Goal: Find specific page/section: Find specific page/section

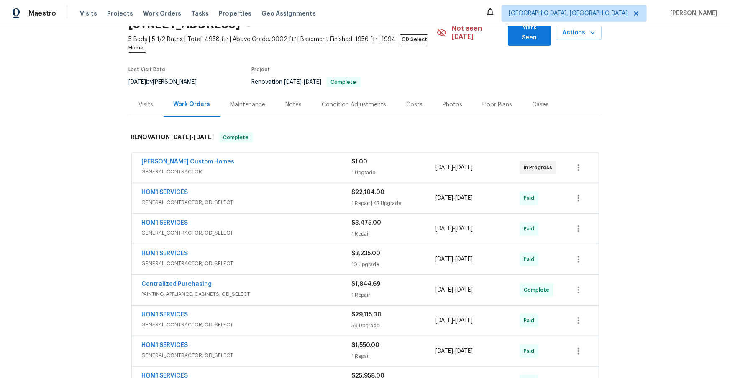
scroll to position [56, 0]
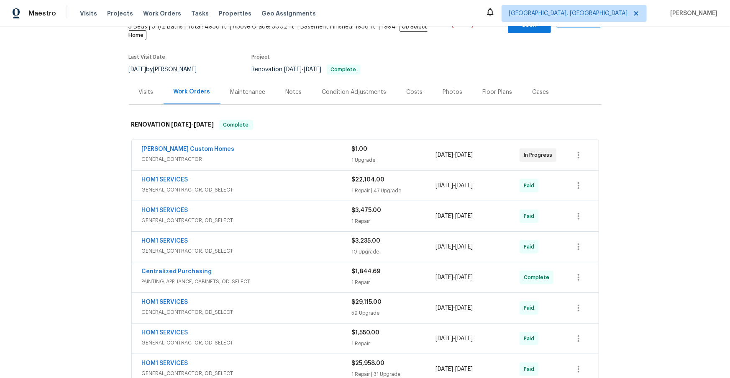
click at [287, 175] on div "HOM1 SERVICES" at bounding box center [247, 180] width 210 height 10
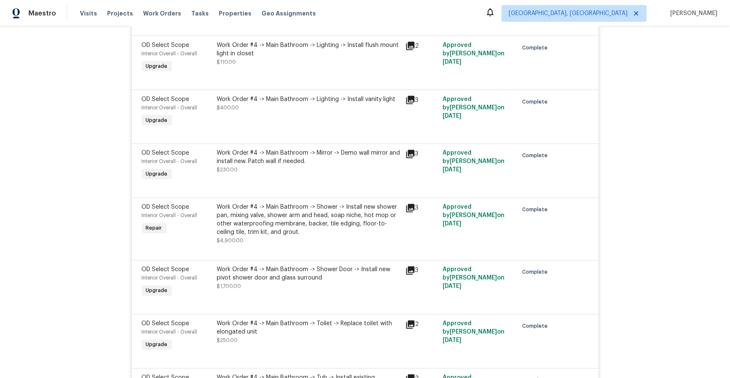
scroll to position [2336, 0]
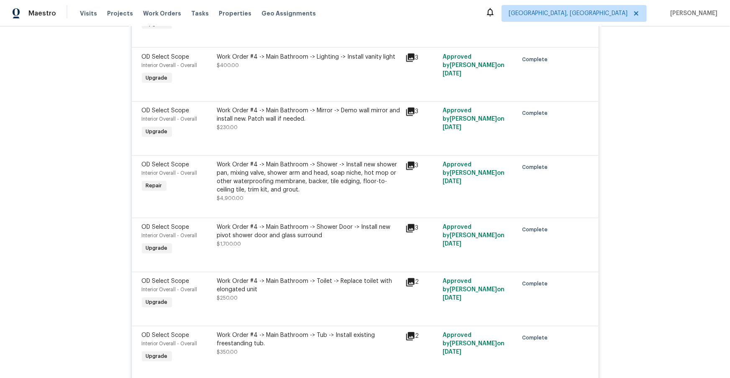
click at [408, 170] on icon at bounding box center [410, 166] width 8 height 8
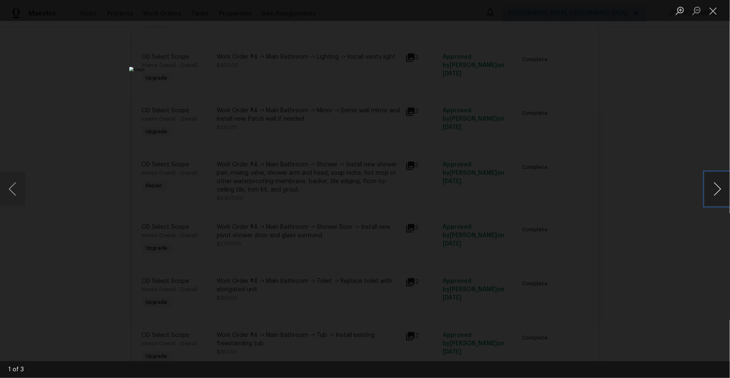
click at [717, 187] on button "Next image" at bounding box center [717, 188] width 25 height 33
click at [718, 189] on button "Next image" at bounding box center [717, 188] width 25 height 33
click at [714, 10] on button "Close lightbox" at bounding box center [713, 10] width 17 height 15
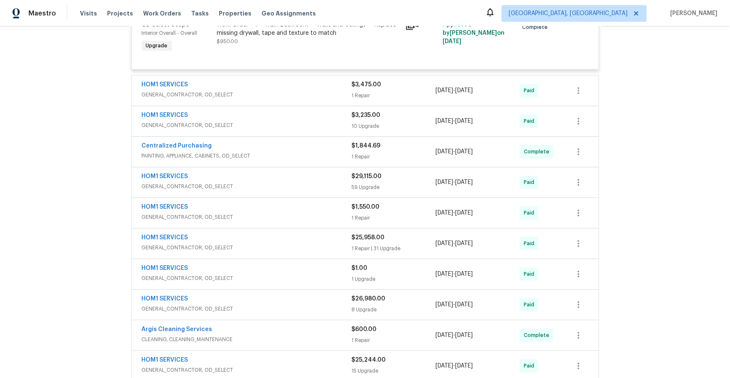
scroll to position [2812, 0]
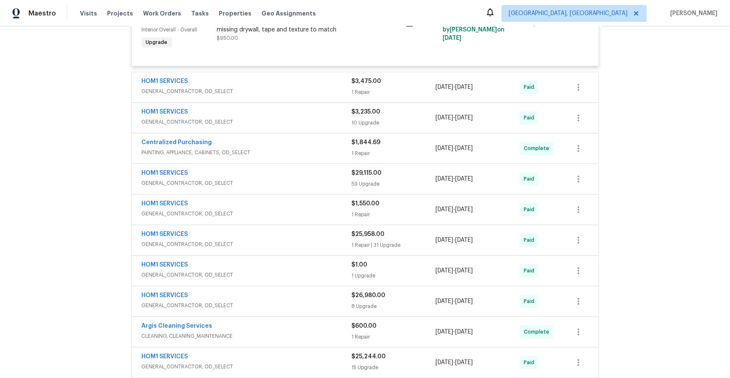
click at [310, 85] on div "HOM1 SERVICES" at bounding box center [247, 82] width 210 height 10
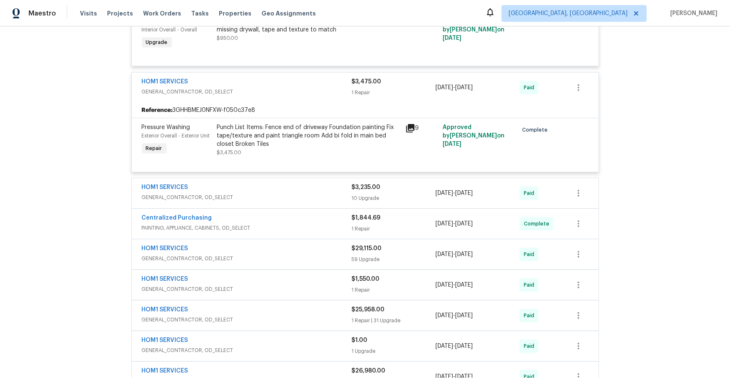
click at [309, 201] on span "GENERAL_CONTRACTOR, OD_SELECT" at bounding box center [247, 197] width 210 height 8
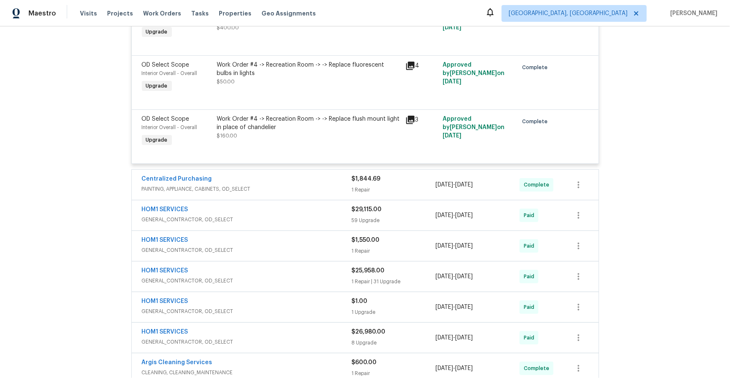
scroll to position [3413, 0]
click at [308, 192] on span "PAINTING, APPLIANCE, CABINETS, OD_SELECT" at bounding box center [247, 188] width 210 height 8
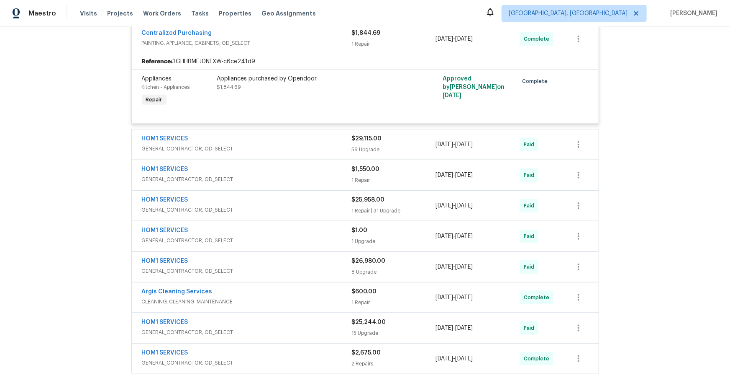
scroll to position [3582, 0]
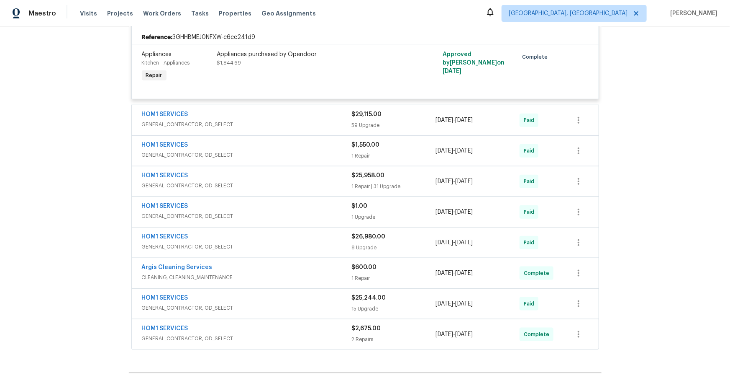
click at [311, 120] on div "HOM1 SERVICES" at bounding box center [247, 115] width 210 height 10
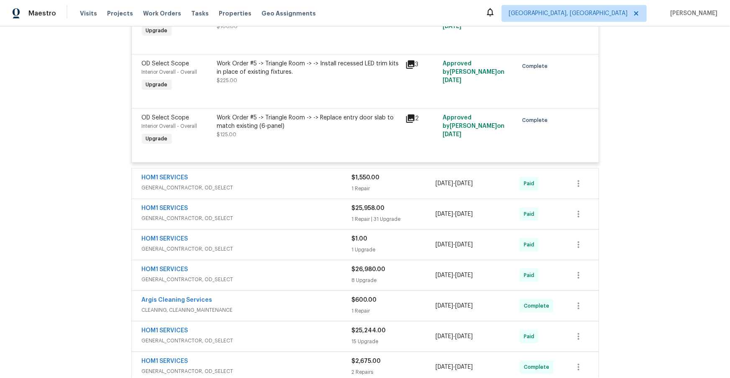
scroll to position [6805, 0]
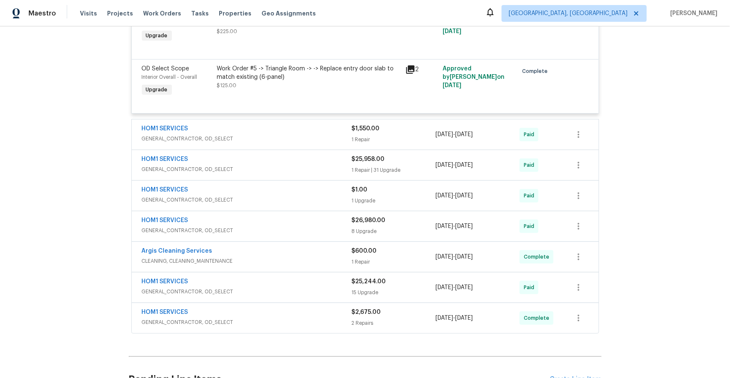
click at [293, 134] on div "HOM1 SERVICES" at bounding box center [247, 129] width 210 height 10
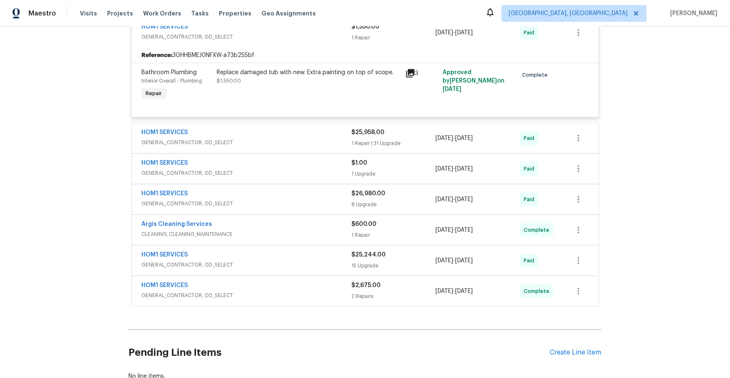
scroll to position [6925, 0]
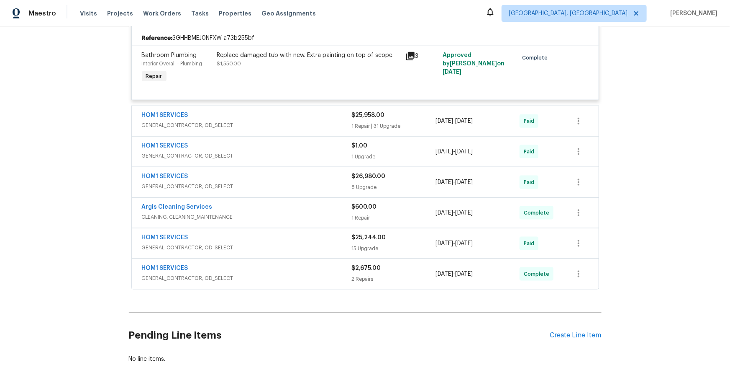
click at [300, 129] on span "GENERAL_CONTRACTOR, OD_SELECT" at bounding box center [247, 125] width 210 height 8
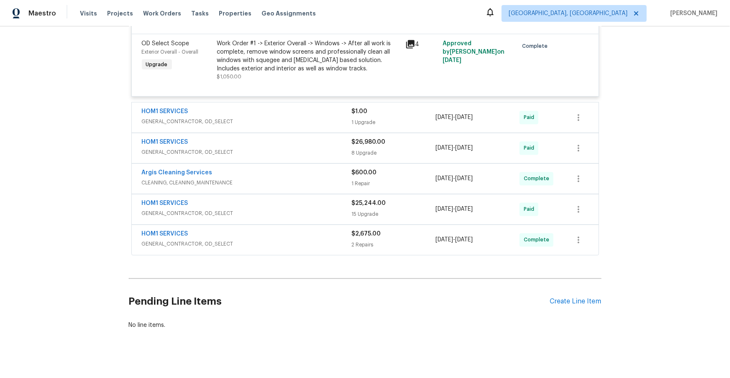
scroll to position [8807, 0]
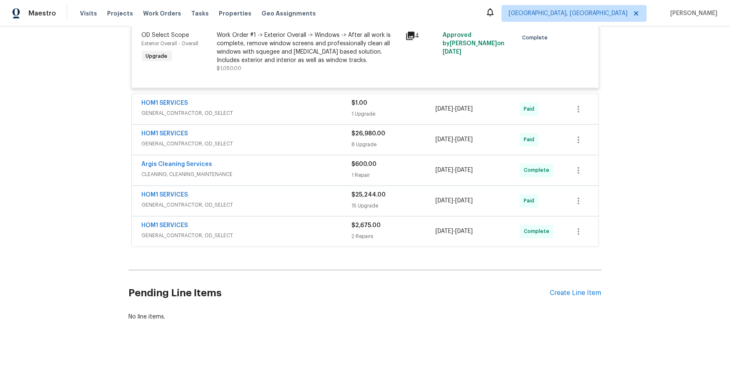
click at [294, 148] on span "GENERAL_CONTRACTOR, OD_SELECT" at bounding box center [247, 144] width 210 height 8
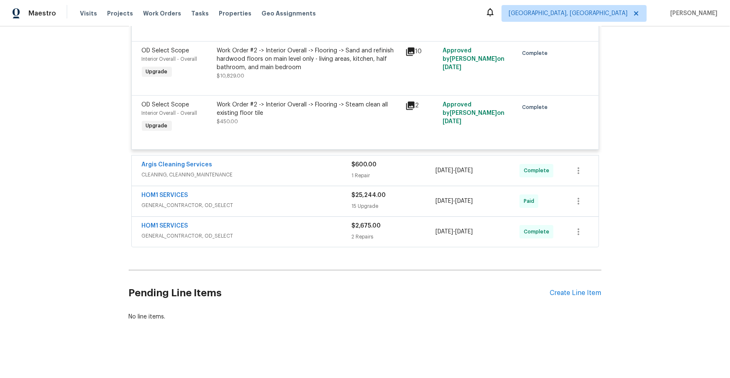
scroll to position [9331, 0]
click at [280, 201] on span "GENERAL_CONTRACTOR, OD_SELECT" at bounding box center [247, 205] width 210 height 8
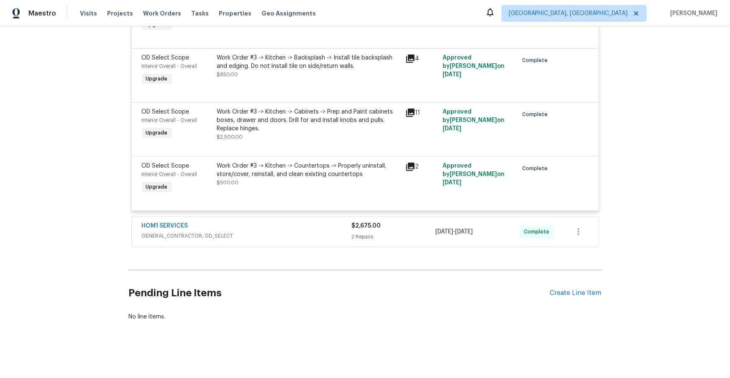
scroll to position [10189, 0]
click at [272, 225] on div "HOM1 SERVICES" at bounding box center [247, 226] width 210 height 10
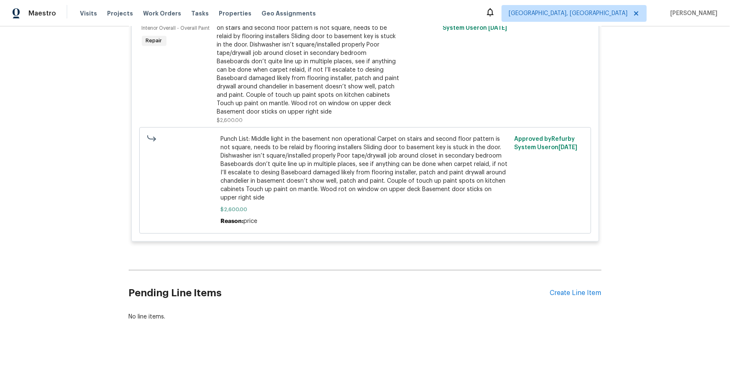
scroll to position [10176, 0]
